Goal: Ask a question: Seek information or help from site administrators or community

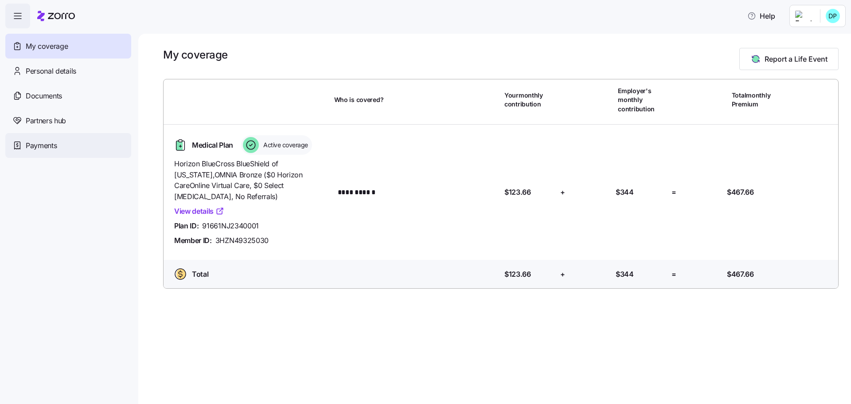
click at [51, 148] on span "Payments" at bounding box center [41, 145] width 31 height 11
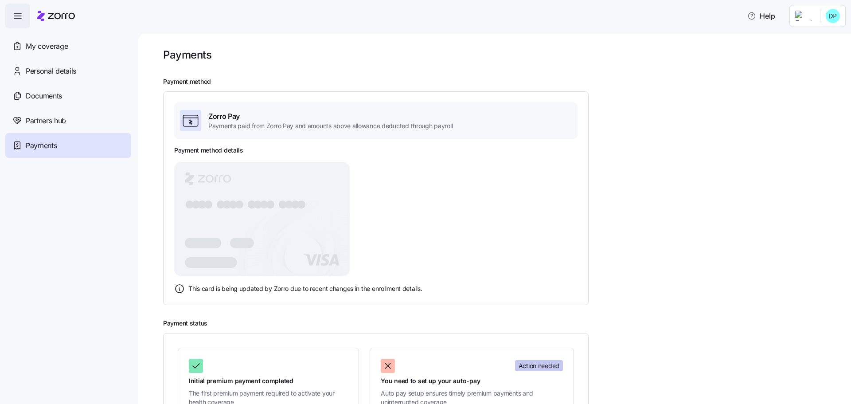
click at [316, 221] on rect at bounding box center [261, 219] width 175 height 114
click at [307, 187] on rect at bounding box center [261, 219] width 175 height 114
click at [269, 202] on tspan "●" at bounding box center [270, 204] width 10 height 13
click at [325, 214] on icon "● ● ● ● ● ● ● ● ● ● ● ● ● ● ● ●" at bounding box center [261, 219] width 175 height 114
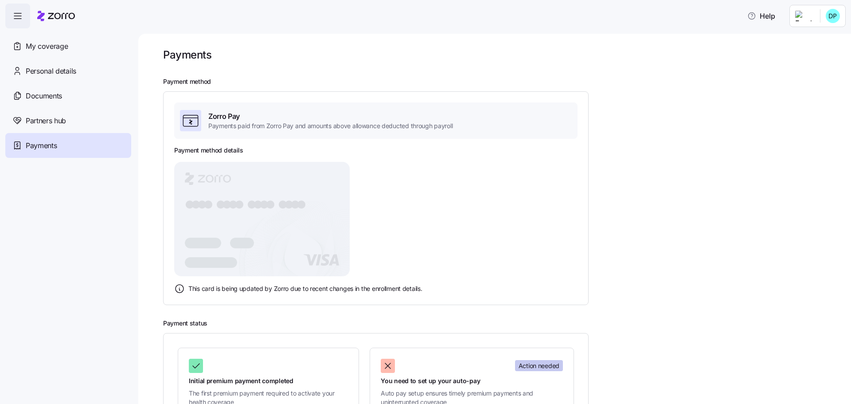
click at [392, 220] on div "Payment method details ● ● ● ● ● ● ● ● ● ● ● ● ● ● ● ● This card is being updat…" at bounding box center [375, 220] width 403 height 148
click at [303, 237] on rect at bounding box center [261, 219] width 175 height 114
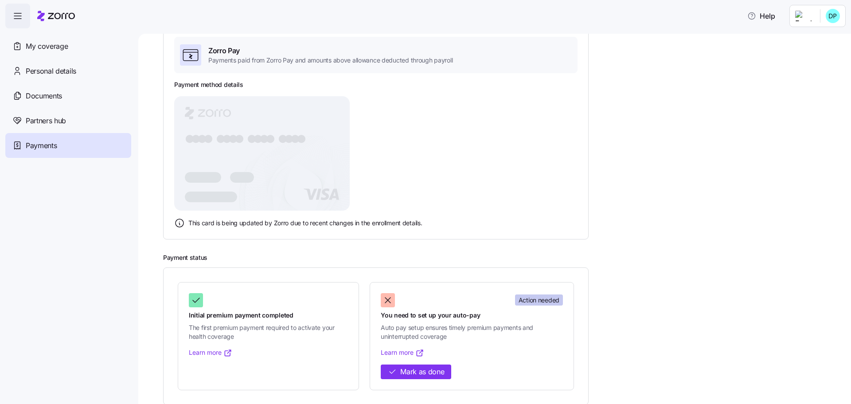
scroll to position [77, 0]
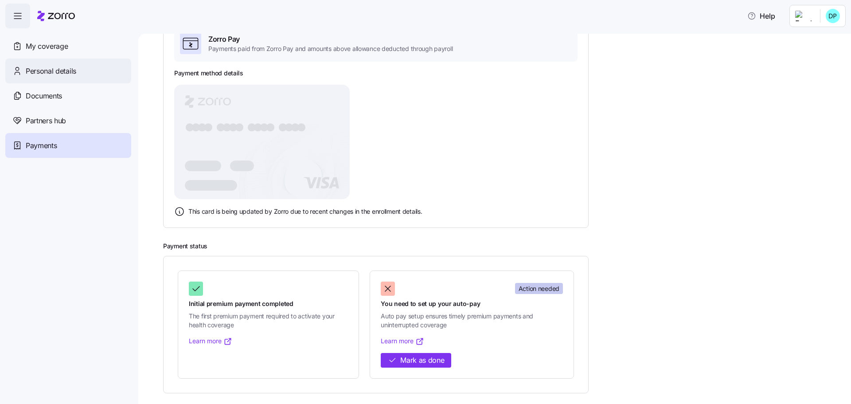
click at [53, 70] on span "Personal details" at bounding box center [51, 71] width 51 height 11
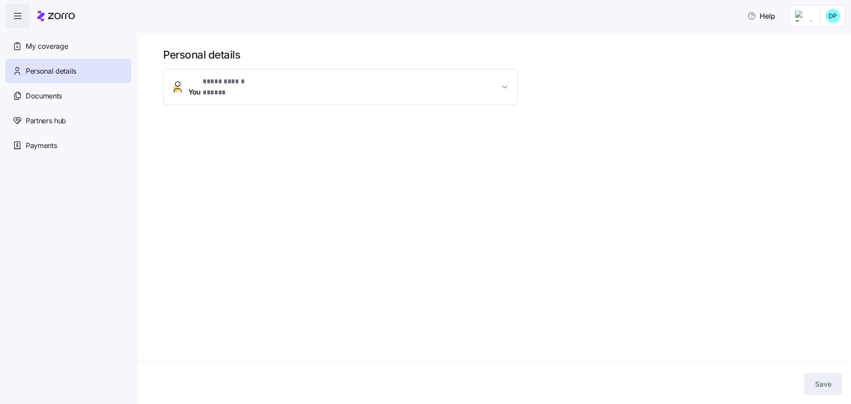
click at [381, 86] on span "**********" at bounding box center [343, 86] width 311 height 21
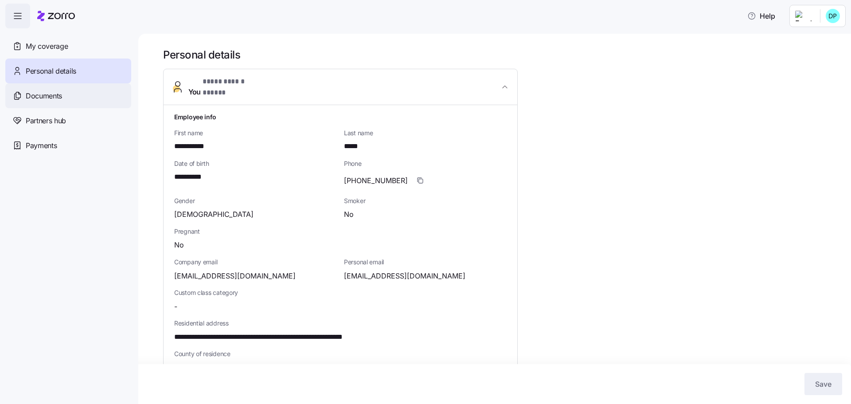
click at [47, 91] on span "Documents" at bounding box center [44, 95] width 36 height 11
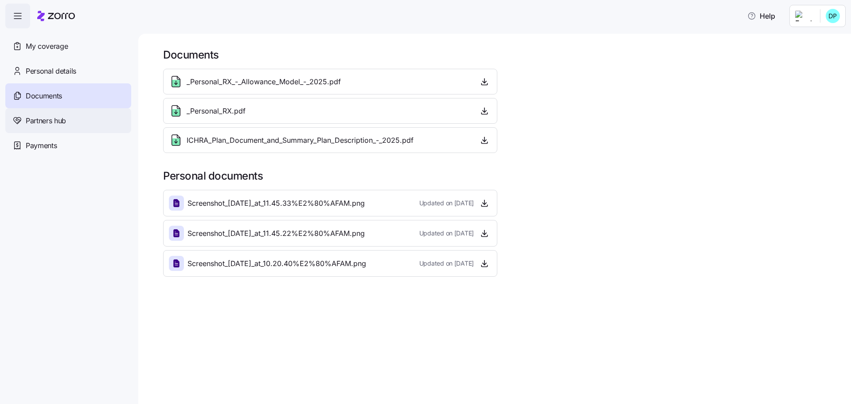
click at [51, 124] on span "Partners hub" at bounding box center [46, 120] width 40 height 11
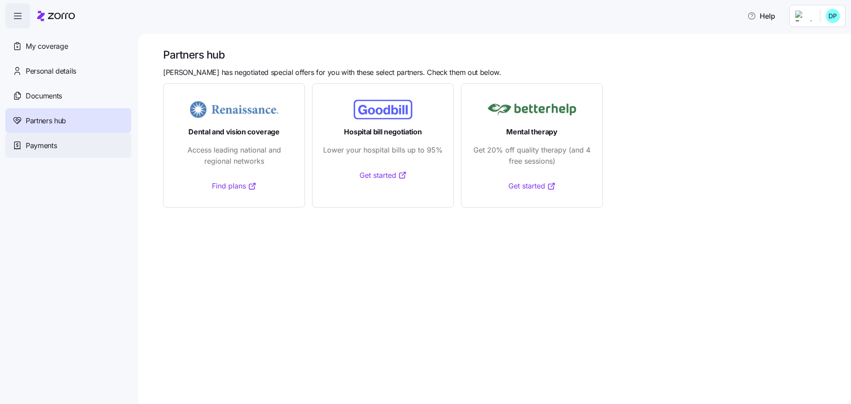
click at [44, 148] on span "Payments" at bounding box center [41, 145] width 31 height 11
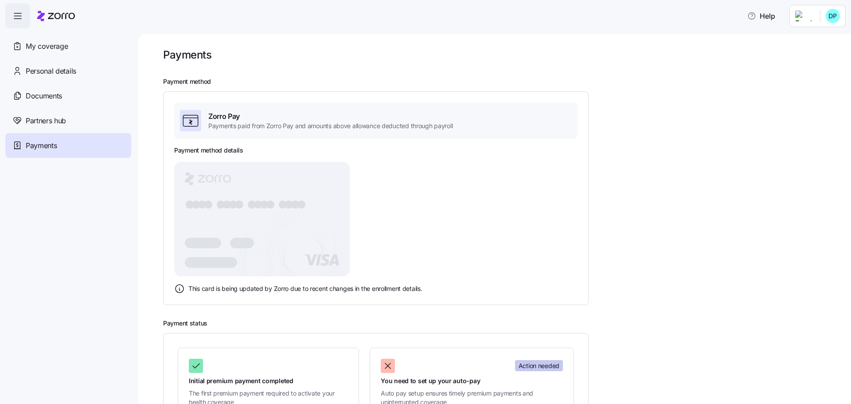
click at [286, 218] on rect at bounding box center [261, 219] width 175 height 114
click at [194, 124] on icon at bounding box center [191, 121] width 18 height 18
click at [222, 115] on span "Zorro Pay" at bounding box center [330, 116] width 244 height 11
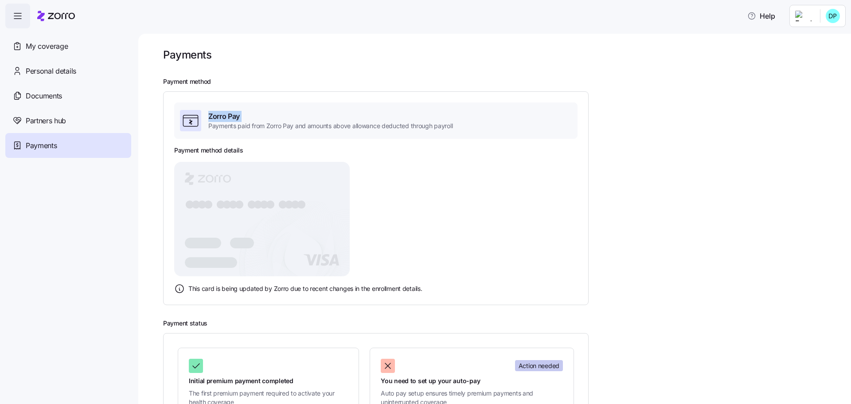
click at [222, 115] on span "Zorro Pay" at bounding box center [330, 116] width 244 height 11
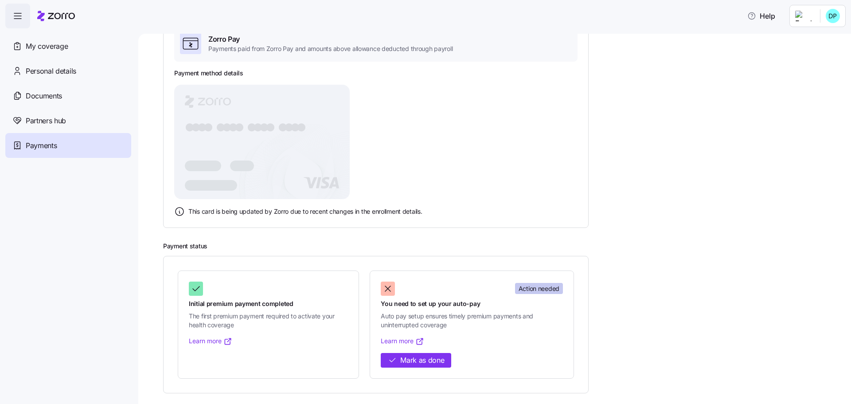
click at [367, 212] on span "This card is being updated by Zorro due to recent changes in the enrollment det…" at bounding box center [305, 211] width 234 height 9
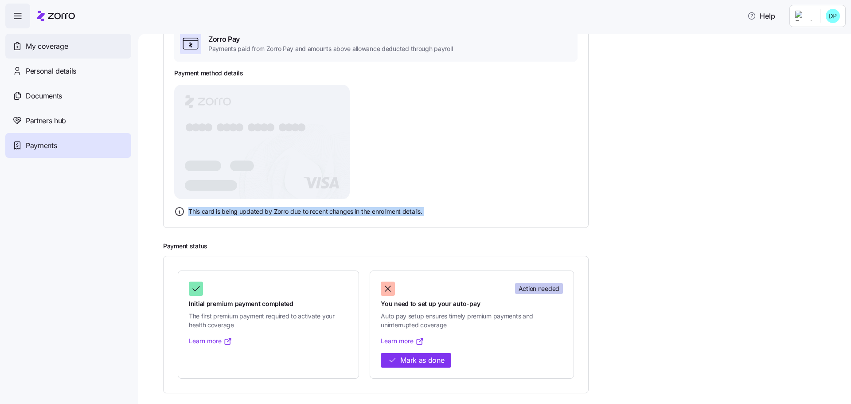
click at [58, 42] on span "My coverage" at bounding box center [47, 46] width 42 height 11
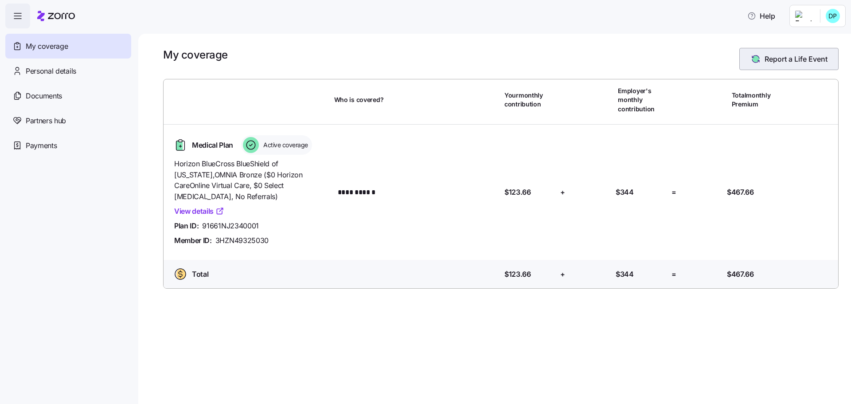
click at [781, 54] on span "Report a Life Event" at bounding box center [795, 59] width 63 height 11
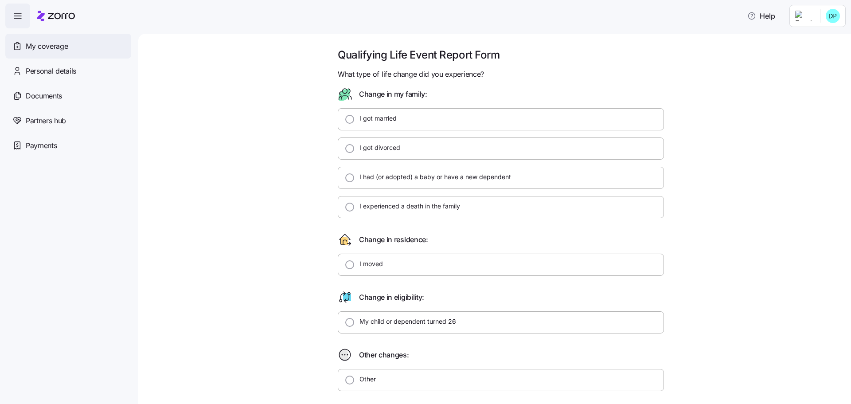
click at [67, 50] on span "My coverage" at bounding box center [47, 46] width 42 height 11
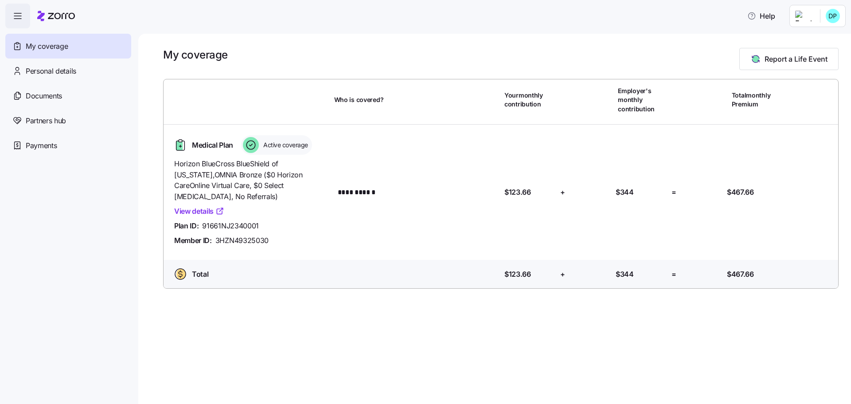
click at [191, 206] on link "View details" at bounding box center [199, 211] width 50 height 11
click at [46, 145] on span "Payments" at bounding box center [41, 145] width 31 height 11
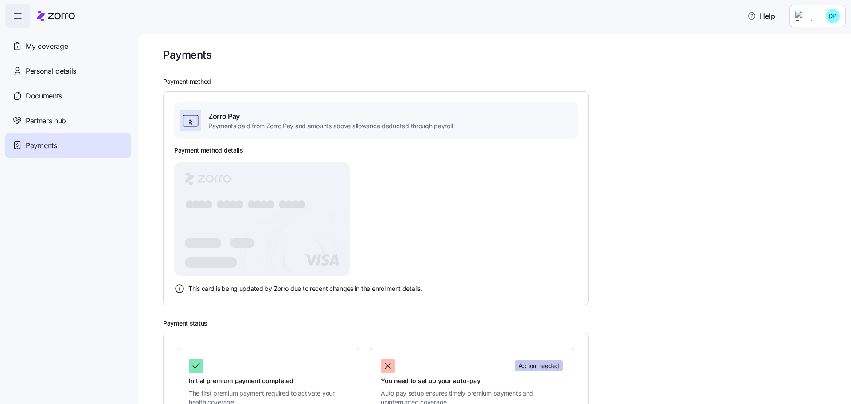
click at [179, 289] on icon at bounding box center [179, 288] width 11 height 11
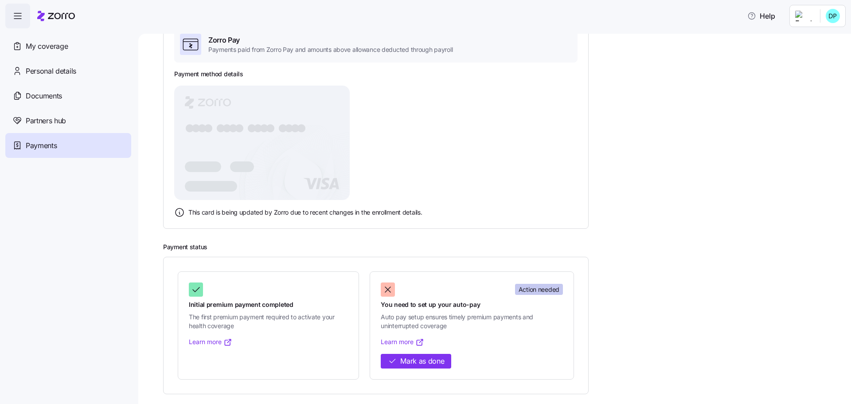
scroll to position [77, 0]
click at [401, 340] on link "Learn more" at bounding box center [402, 340] width 43 height 9
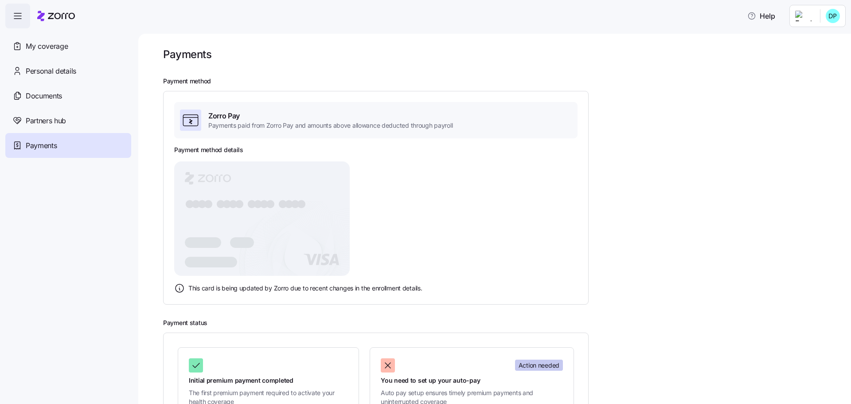
scroll to position [0, 0]
click at [757, 13] on span "Help" at bounding box center [761, 16] width 28 height 11
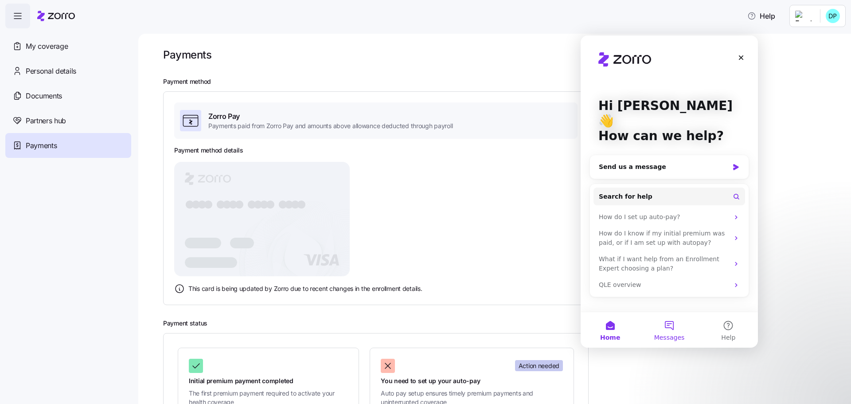
click at [670, 332] on button "Messages" at bounding box center [668, 329] width 59 height 35
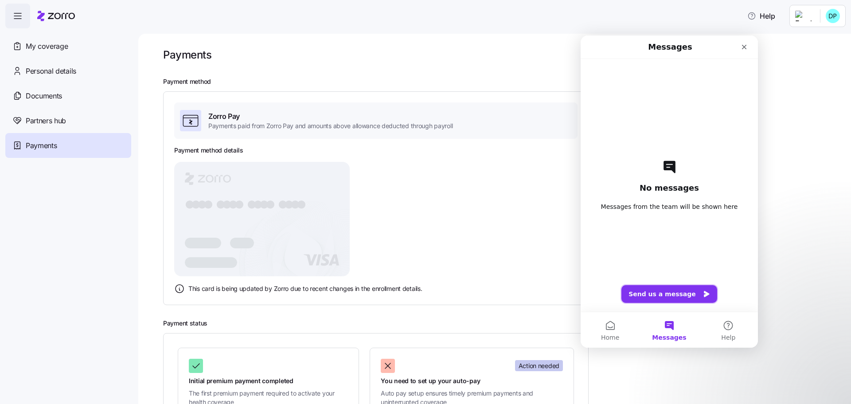
click at [670, 296] on button "Send us a message" at bounding box center [669, 294] width 96 height 18
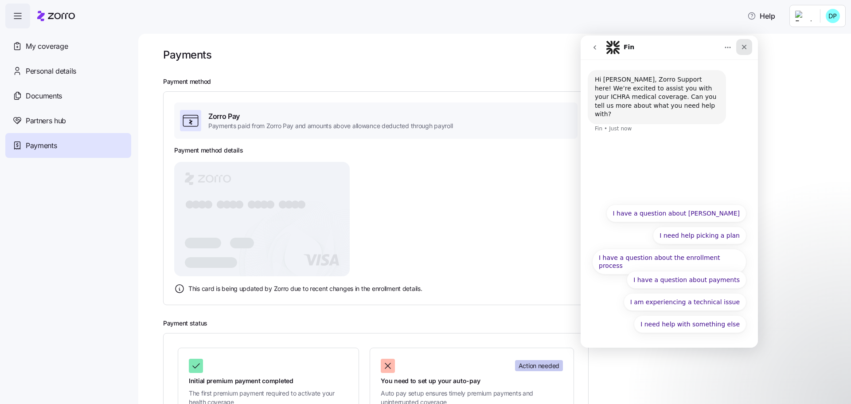
click at [747, 48] on icon "Close" at bounding box center [743, 46] width 7 height 7
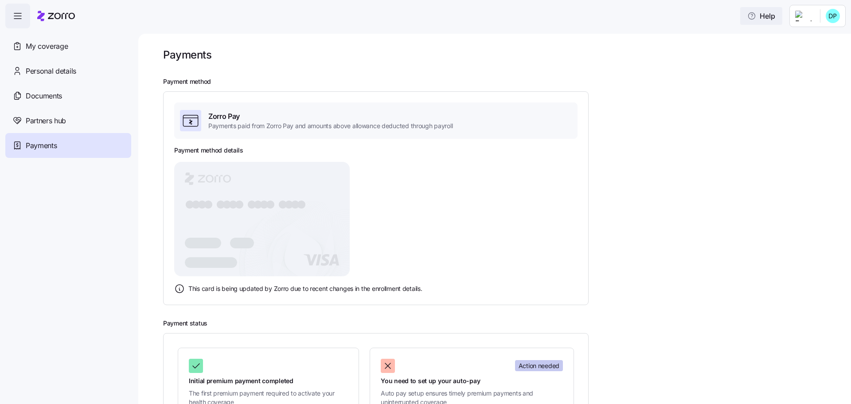
click at [757, 15] on span "Help" at bounding box center [761, 16] width 28 height 11
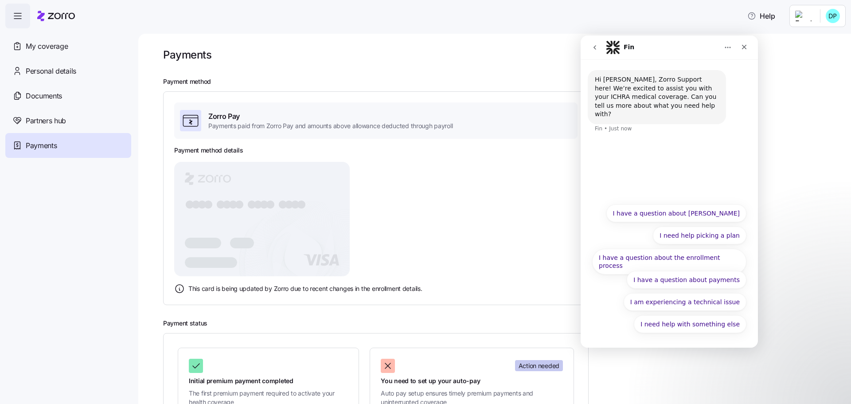
click at [595, 50] on icon "go back" at bounding box center [594, 47] width 7 height 7
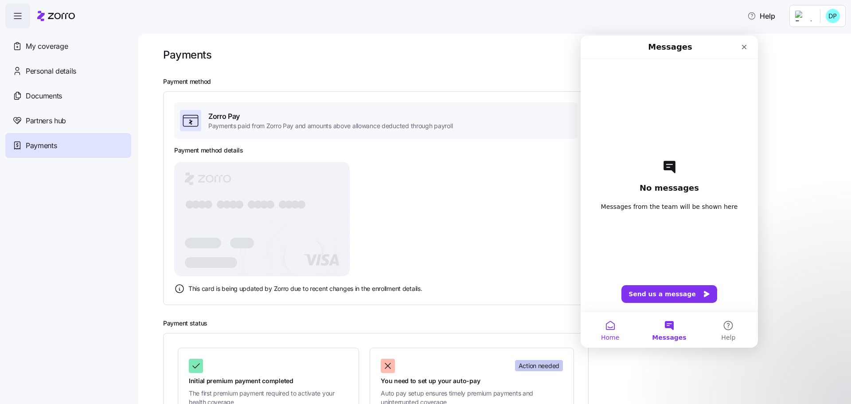
click at [611, 320] on button "Home" at bounding box center [609, 329] width 59 height 35
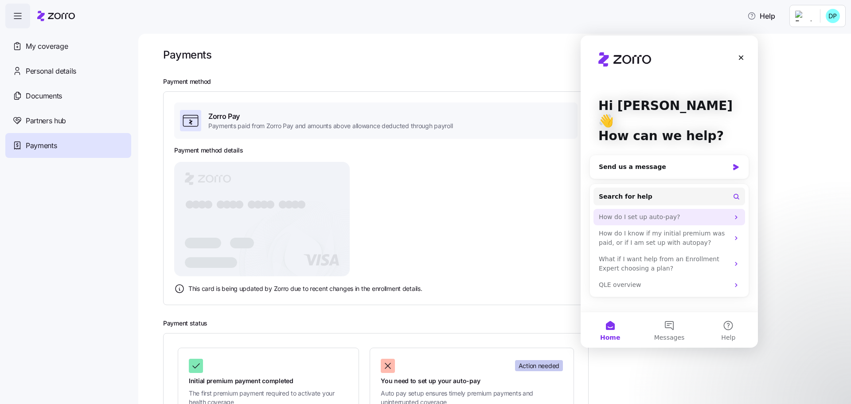
click at [689, 212] on div "How do I set up auto-pay?" at bounding box center [664, 216] width 130 height 9
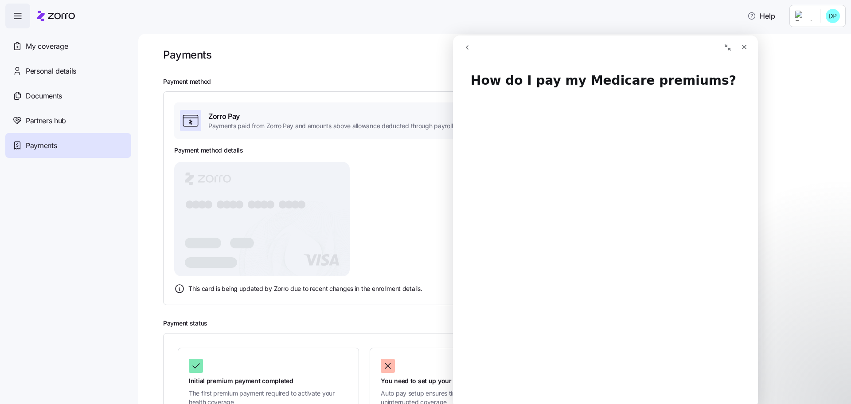
scroll to position [78, 0]
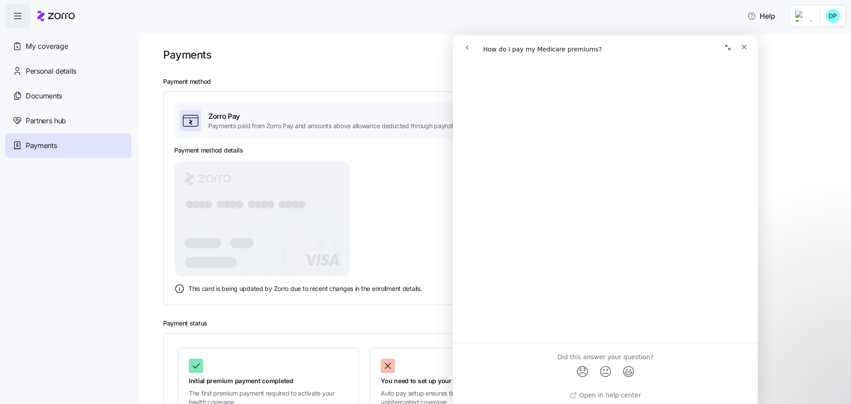
click at [788, 261] on div "Payment method Zorro Pay Payments paid from Zorro Pay and amounts above allowan…" at bounding box center [500, 191] width 675 height 227
drag, startPoint x: 744, startPoint y: 46, endPoint x: 1196, endPoint y: 82, distance: 453.9
click at [744, 46] on icon "Close" at bounding box center [743, 46] width 7 height 7
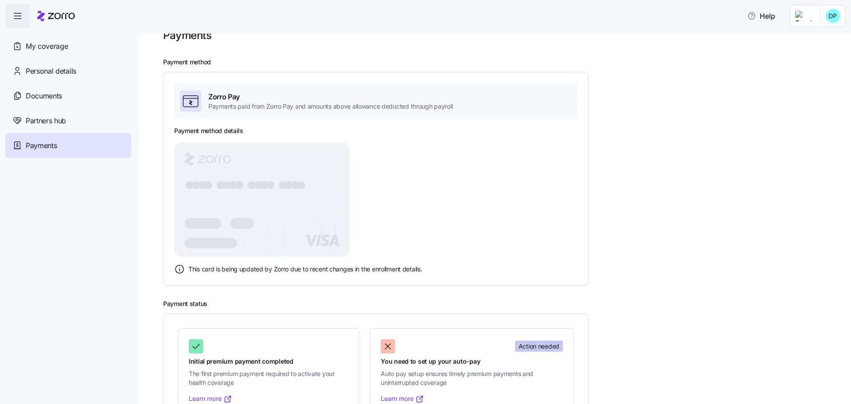
scroll to position [0, 0]
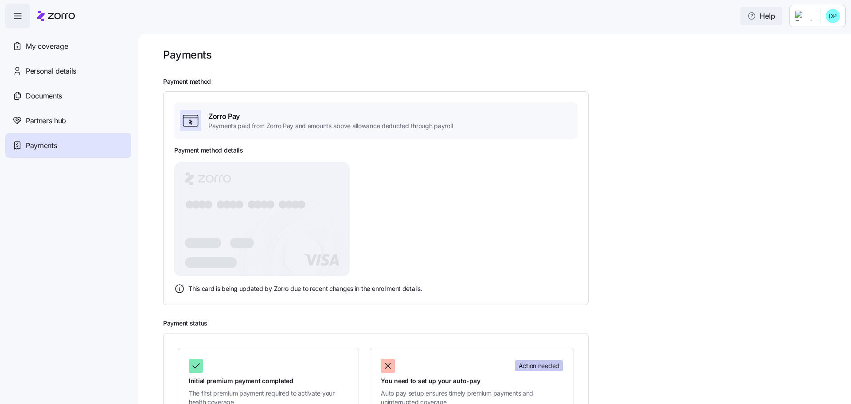
click at [763, 16] on span "Help" at bounding box center [761, 16] width 28 height 11
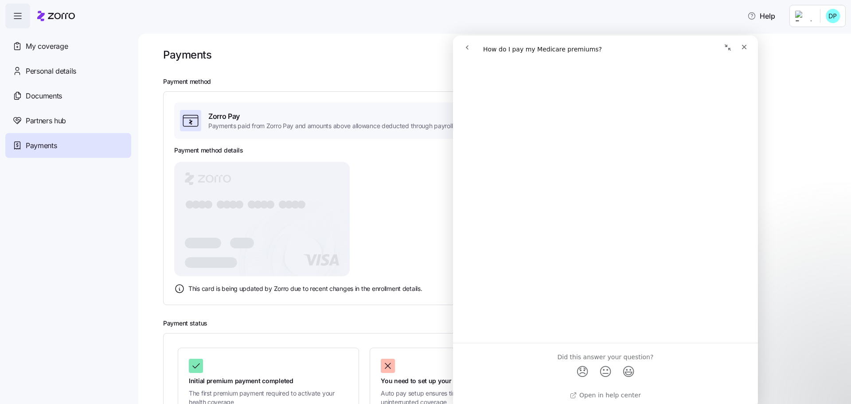
click at [467, 47] on icon "go back" at bounding box center [466, 47] width 7 height 7
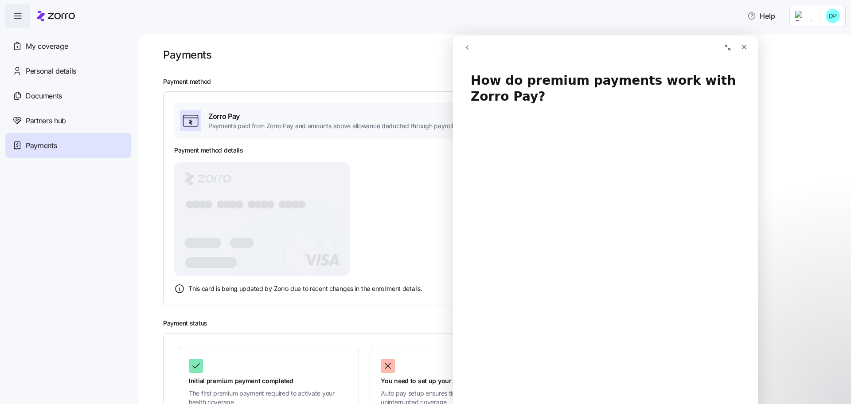
click at [467, 47] on icon "go back" at bounding box center [466, 47] width 7 height 7
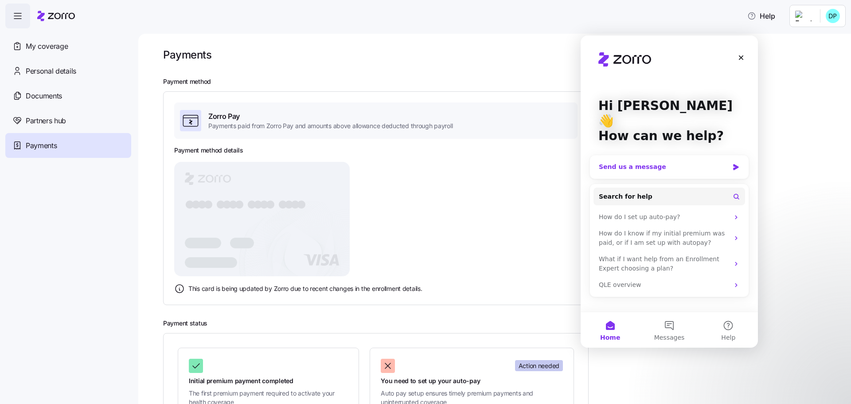
click at [733, 164] on icon "Intercom messenger" at bounding box center [735, 167] width 5 height 6
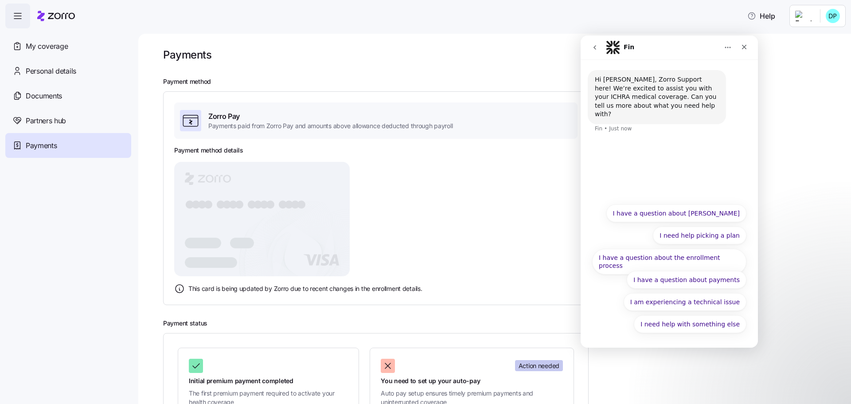
click at [700, 281] on button "I have a question about payments" at bounding box center [687, 280] width 120 height 18
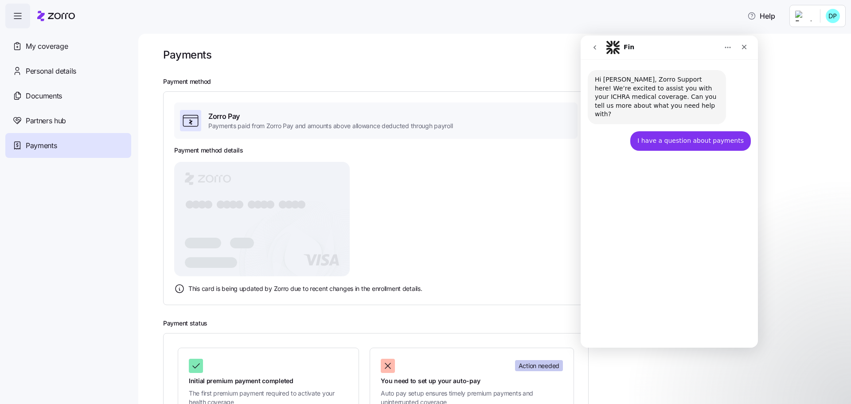
click at [699, 325] on button "I have a different question" at bounding box center [698, 324] width 95 height 18
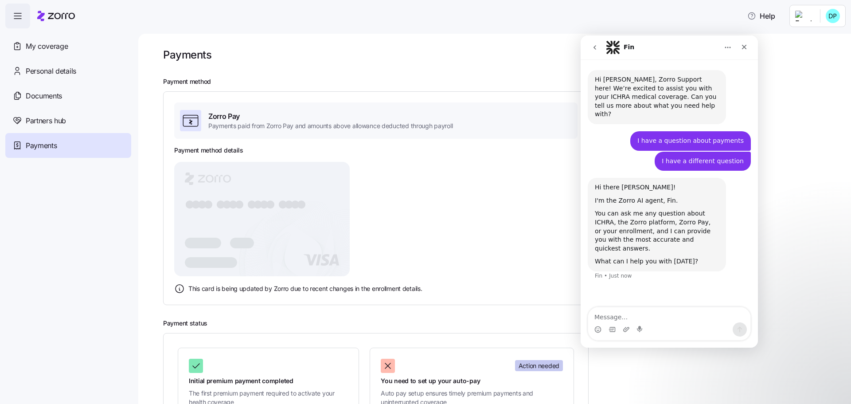
click at [689, 314] on textarea "Message…" at bounding box center [669, 314] width 162 height 15
type textarea "Auto Pay"
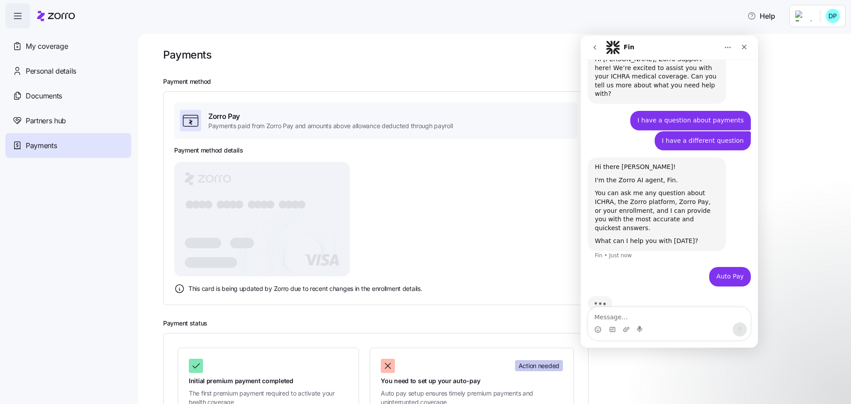
click at [729, 46] on icon "Home" at bounding box center [727, 47] width 7 height 7
click at [728, 46] on icon "Home" at bounding box center [727, 47] width 7 height 7
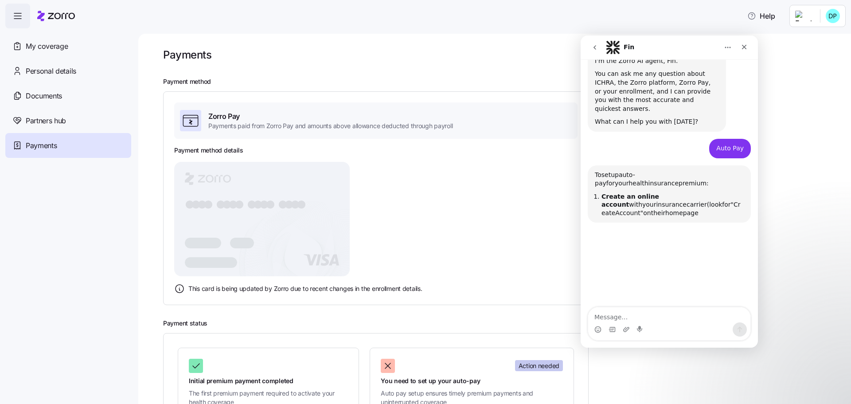
scroll to position [204, 0]
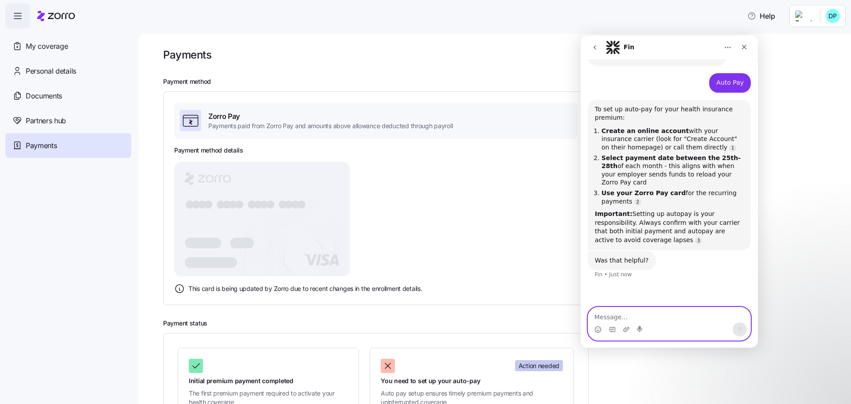
click at [637, 310] on textarea "Message…" at bounding box center [669, 314] width 162 height 15
type textarea "no"
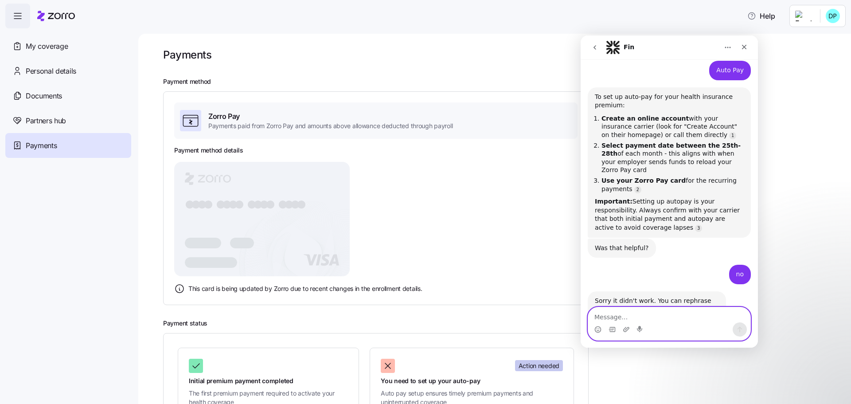
scroll to position [222, 0]
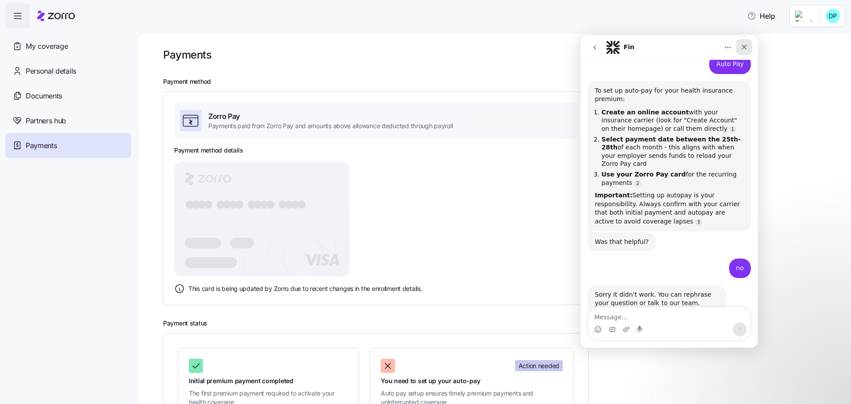
click at [748, 48] on div "Close" at bounding box center [744, 47] width 16 height 16
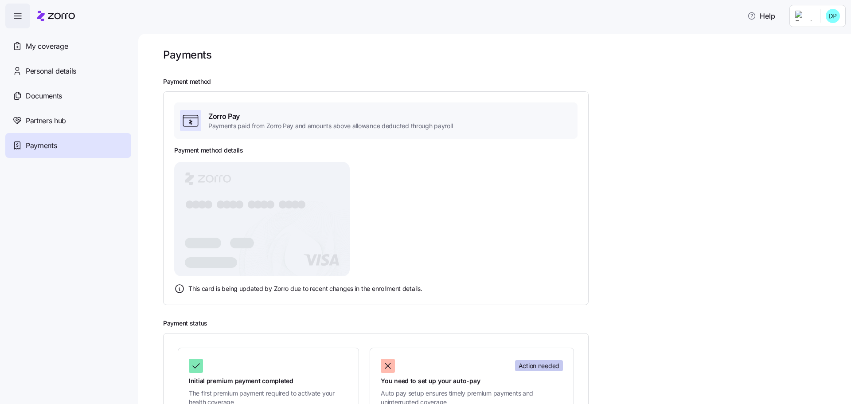
click at [795, 21] on html "Help My coverage Personal details Documents Partners hub Payments Payments Paym…" at bounding box center [425, 199] width 851 height 398
click at [804, 39] on div "My settings" at bounding box center [815, 40] width 47 height 10
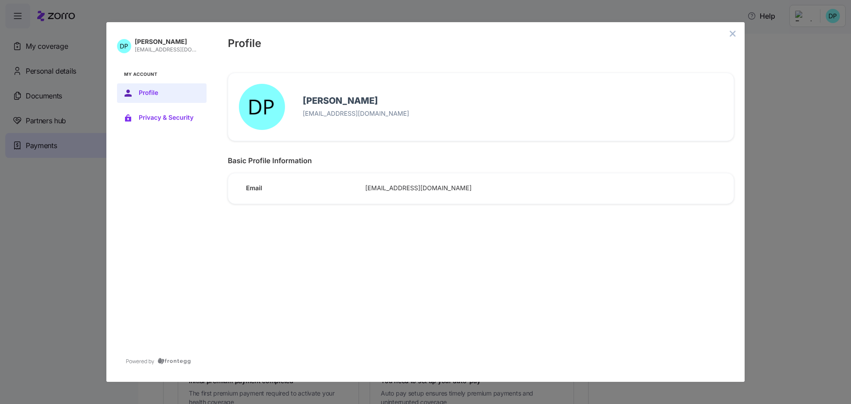
click at [178, 121] on span "Privacy & Security" at bounding box center [169, 117] width 60 height 7
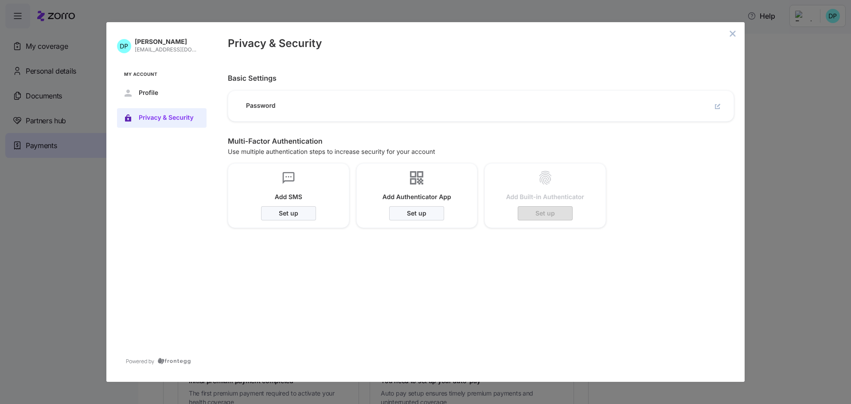
click at [736, 32] on button "close admin-box" at bounding box center [732, 33] width 12 height 12
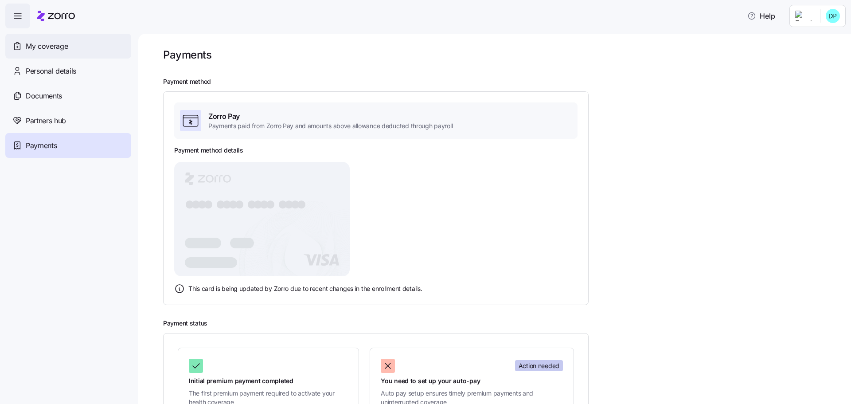
click at [40, 41] on span "My coverage" at bounding box center [47, 46] width 42 height 11
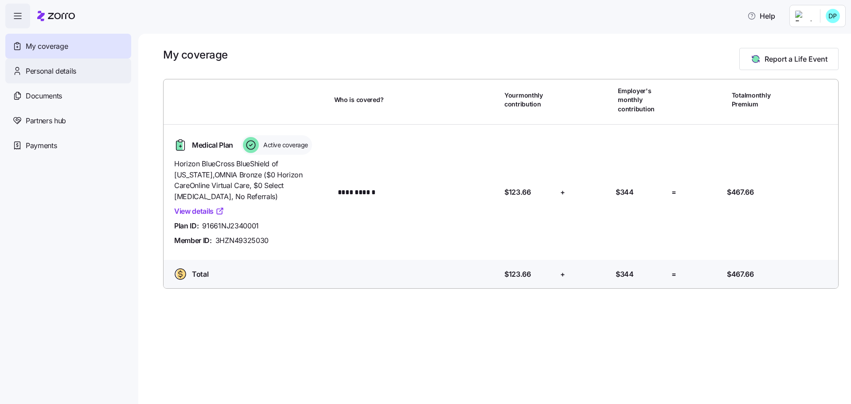
click at [62, 74] on span "Personal details" at bounding box center [51, 71] width 51 height 11
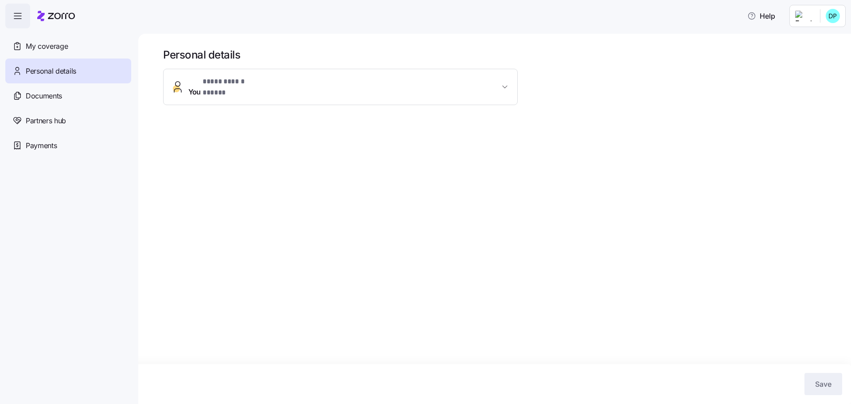
click at [55, 93] on span "Documents" at bounding box center [44, 95] width 36 height 11
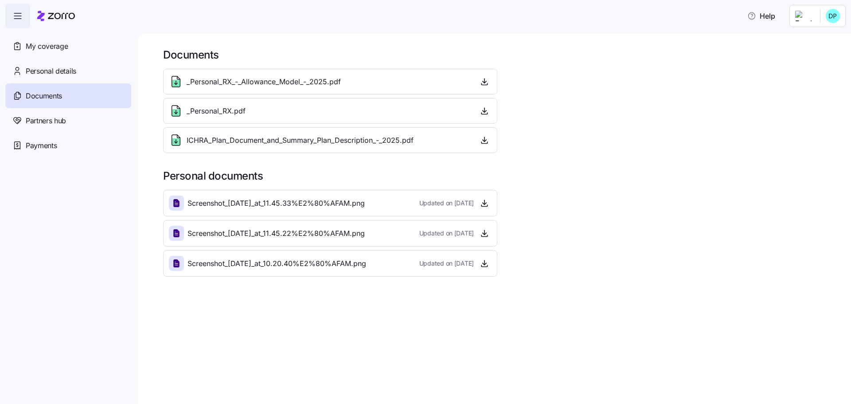
click at [47, 117] on span "Partners hub" at bounding box center [46, 120] width 40 height 11
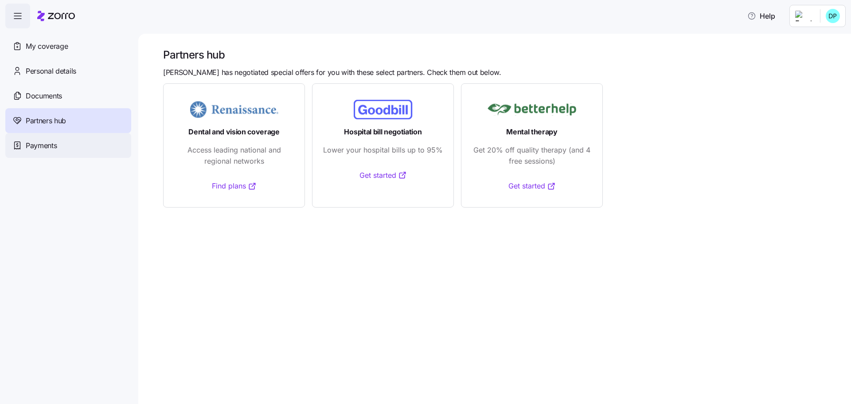
click at [55, 151] on div "Payments" at bounding box center [68, 145] width 126 height 25
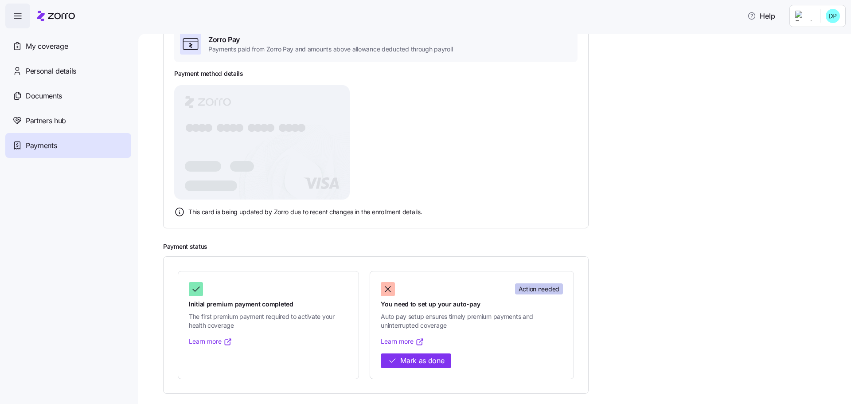
scroll to position [77, 0]
